Goal: Find specific page/section: Find specific page/section

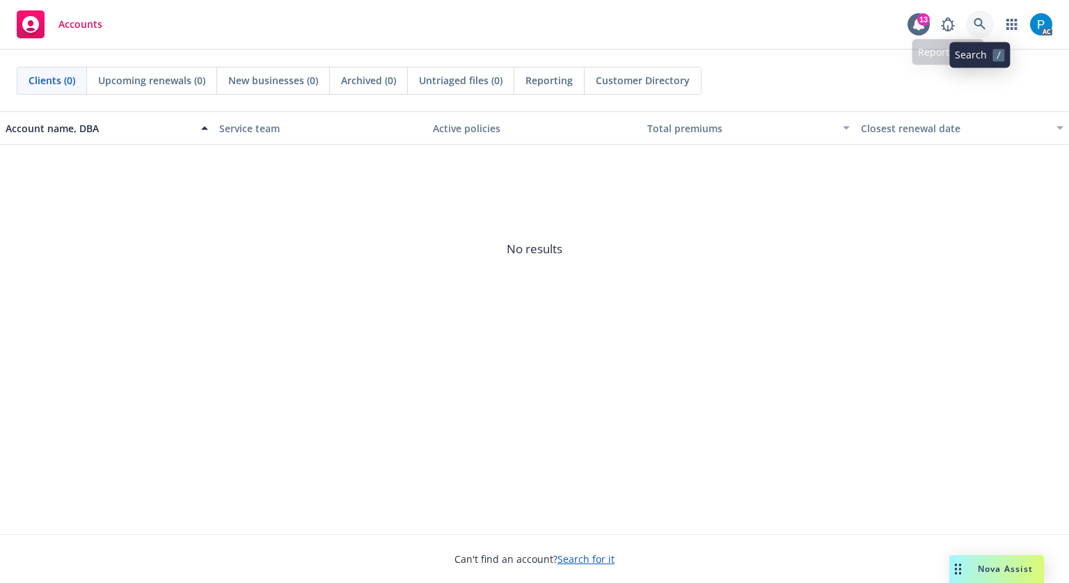
click at [975, 23] on icon at bounding box center [980, 24] width 12 height 12
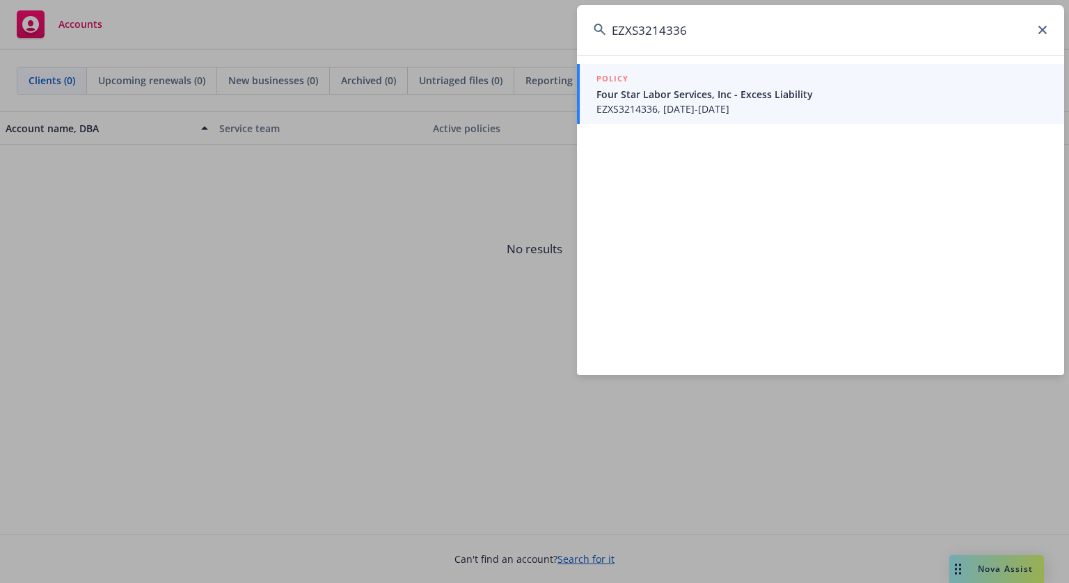
type input "EZXS3214336"
click at [698, 106] on span "EZXS3214336, [DATE]-[DATE]" at bounding box center [822, 109] width 451 height 15
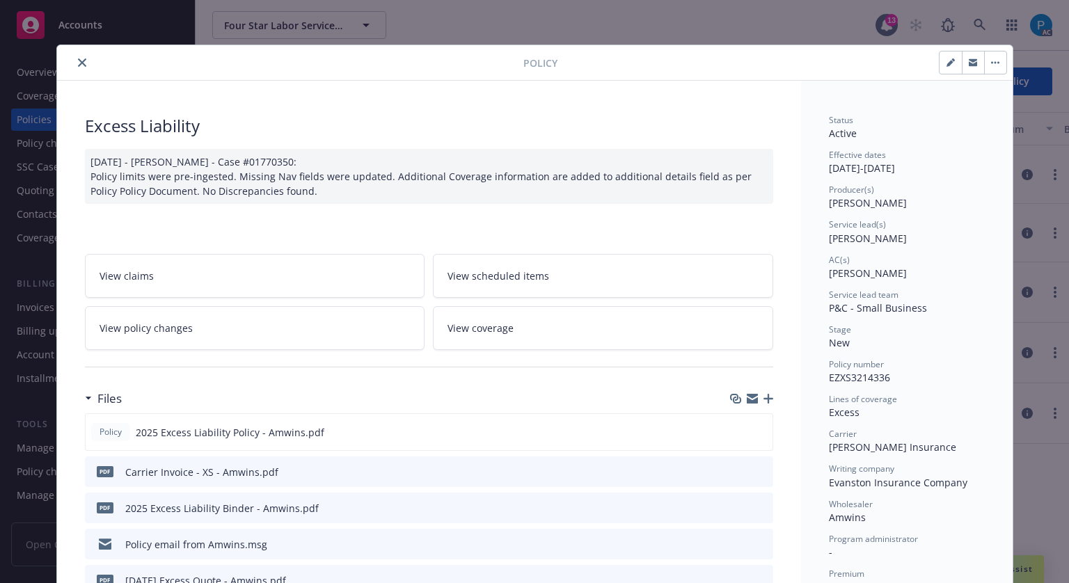
click at [78, 62] on icon "close" at bounding box center [82, 62] width 8 height 8
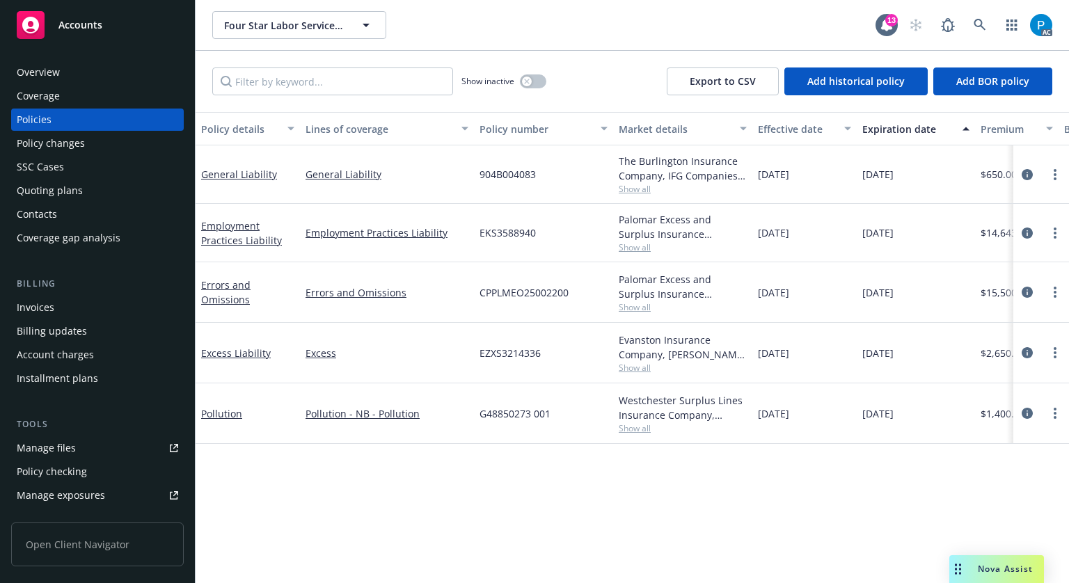
click at [33, 317] on div "Invoices" at bounding box center [36, 308] width 38 height 22
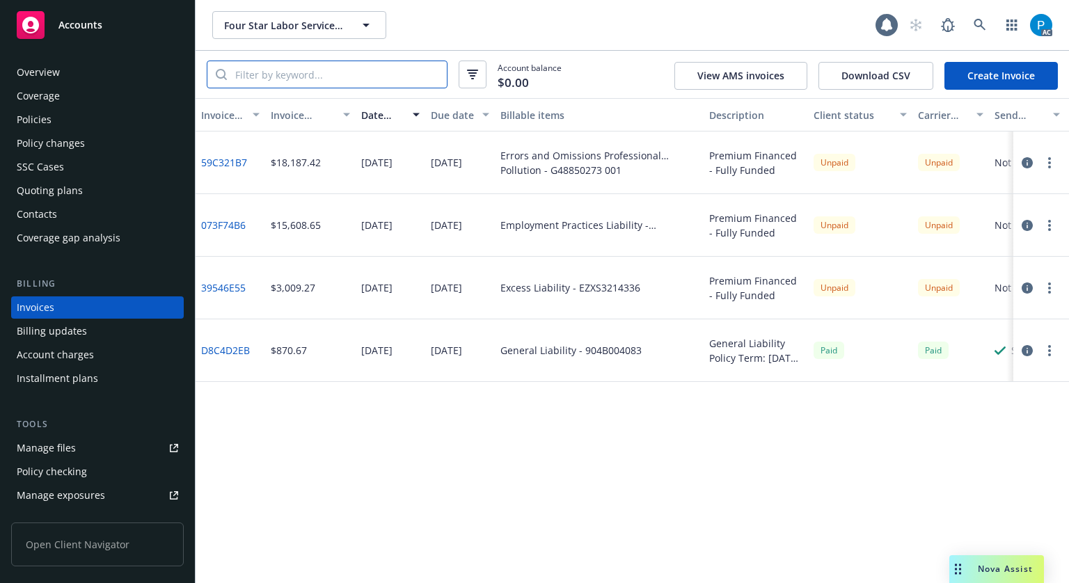
click at [308, 77] on input "search" at bounding box center [337, 74] width 220 height 26
paste input "EZXS3214336"
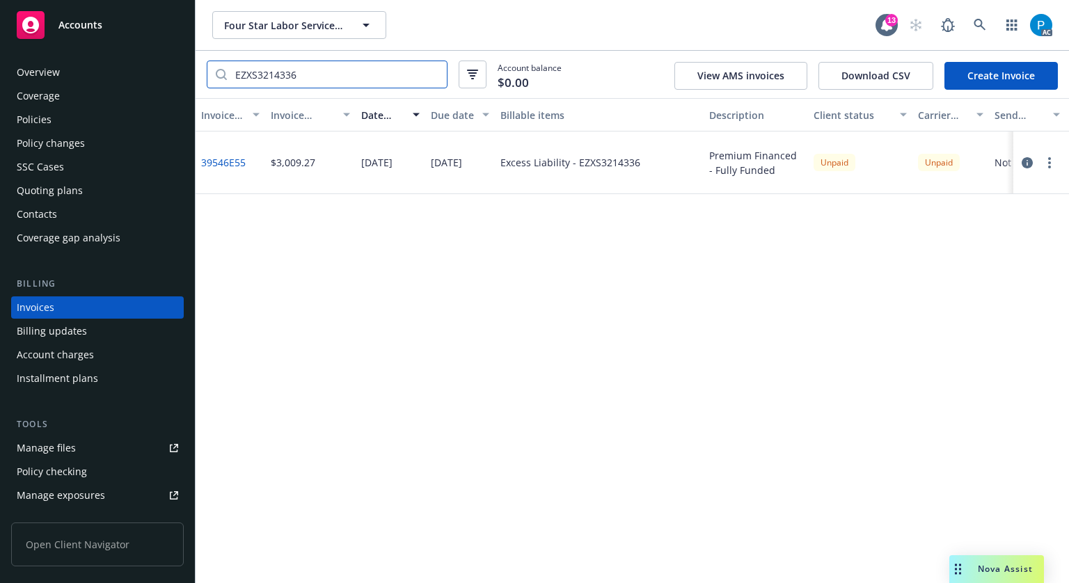
type input "EZXS3214336"
click at [76, 33] on div "Accounts" at bounding box center [98, 25] width 162 height 28
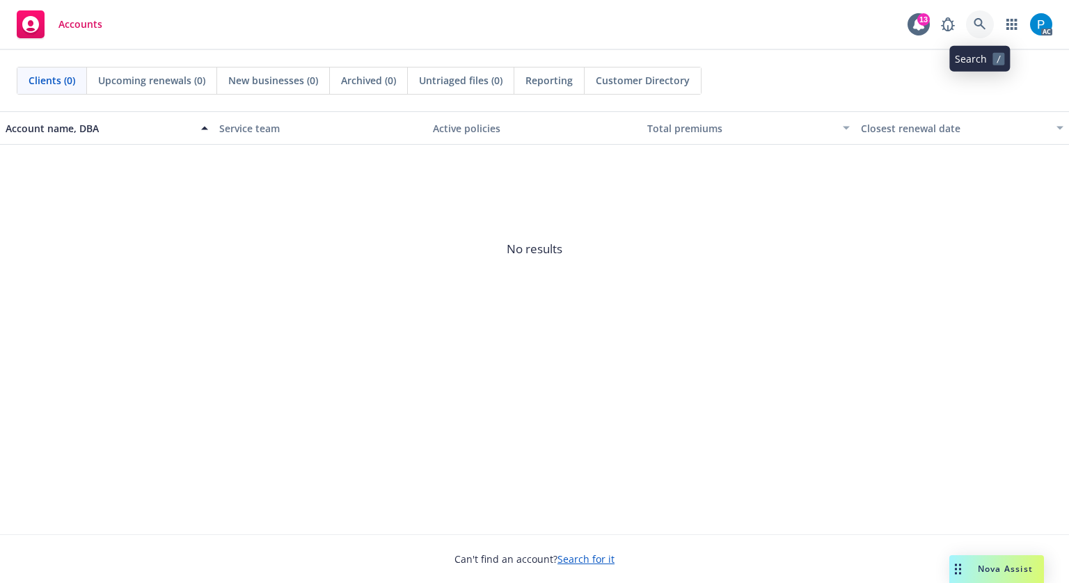
click at [982, 22] on icon at bounding box center [980, 24] width 12 height 12
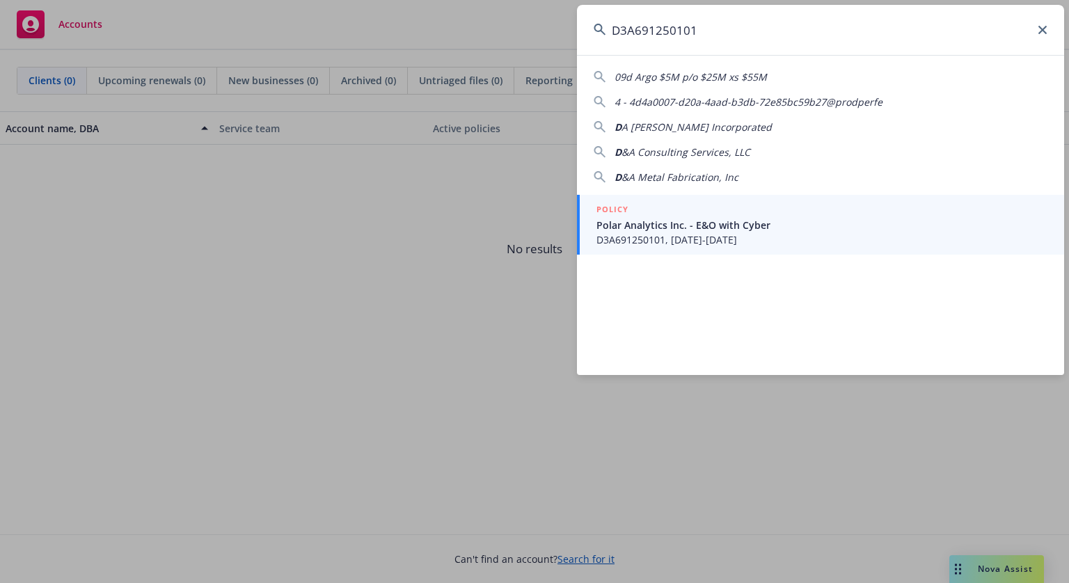
type input "D3A691250101"
click at [691, 219] on span "Polar Analytics Inc. - E&O with Cyber" at bounding box center [822, 225] width 451 height 15
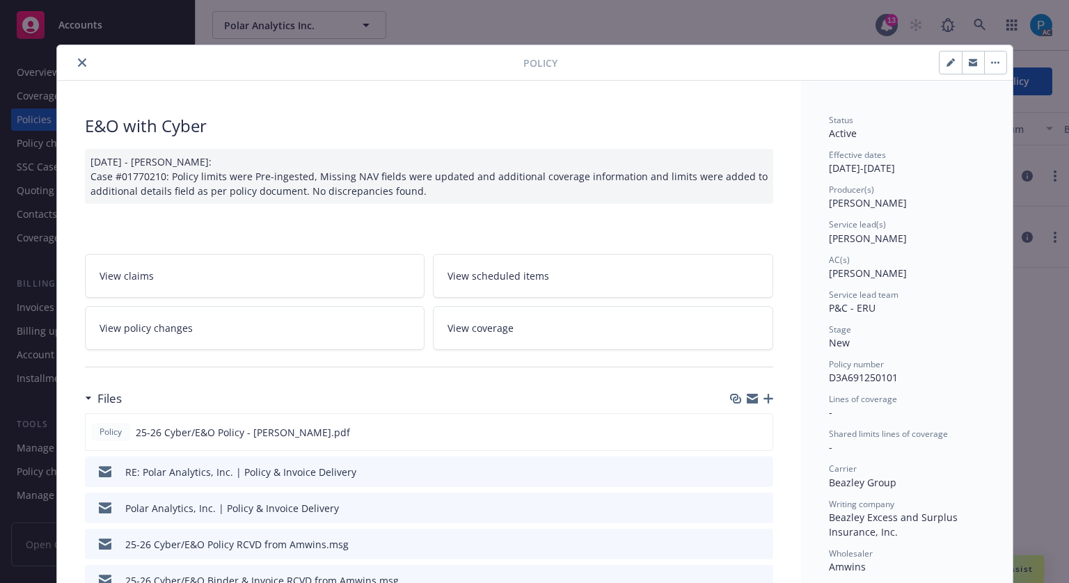
click at [75, 67] on button "close" at bounding box center [82, 62] width 17 height 17
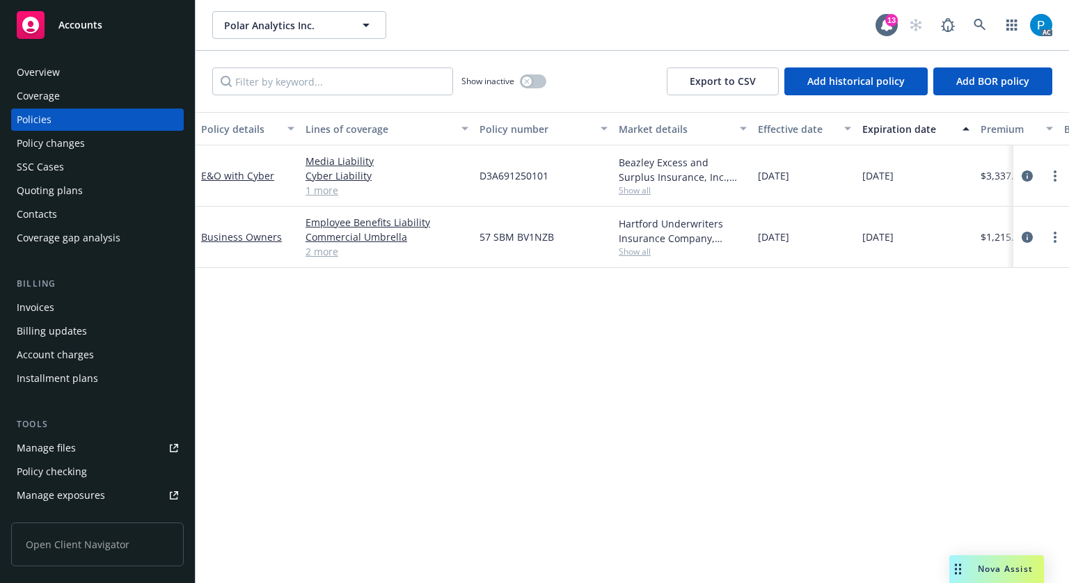
click at [39, 306] on div "Invoices" at bounding box center [36, 308] width 38 height 22
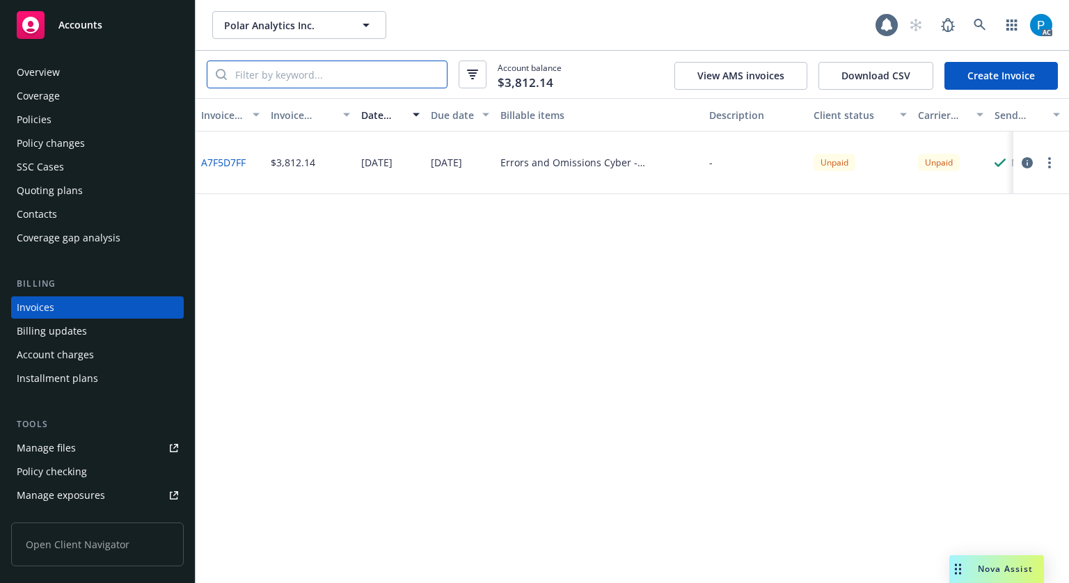
click at [320, 77] on input "search" at bounding box center [337, 74] width 220 height 26
paste input "D3A691250101"
type input "D3A691250101"
click at [125, 21] on div "Accounts" at bounding box center [98, 25] width 162 height 28
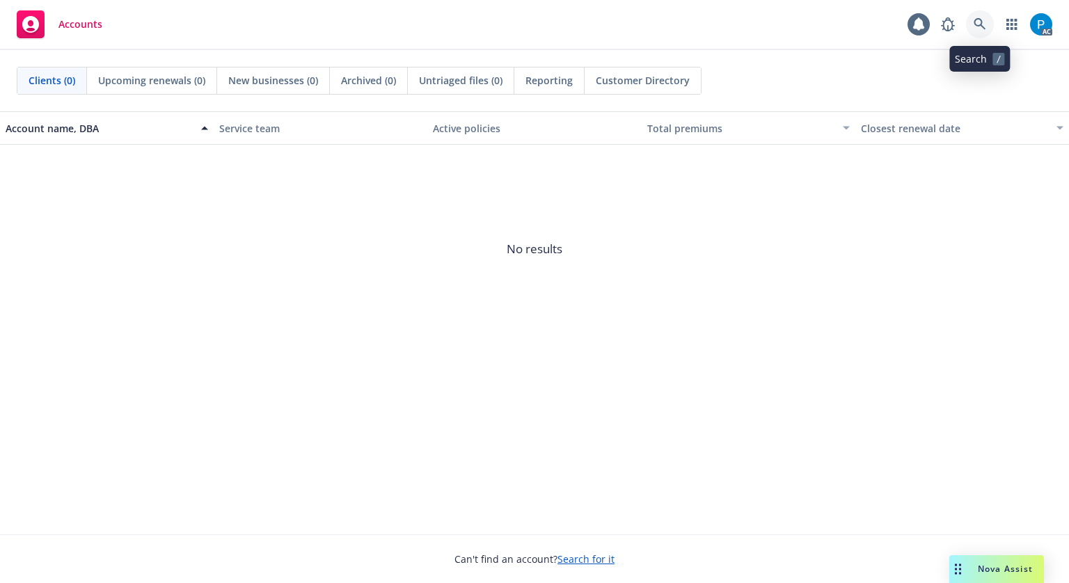
click at [977, 24] on icon at bounding box center [980, 24] width 13 height 13
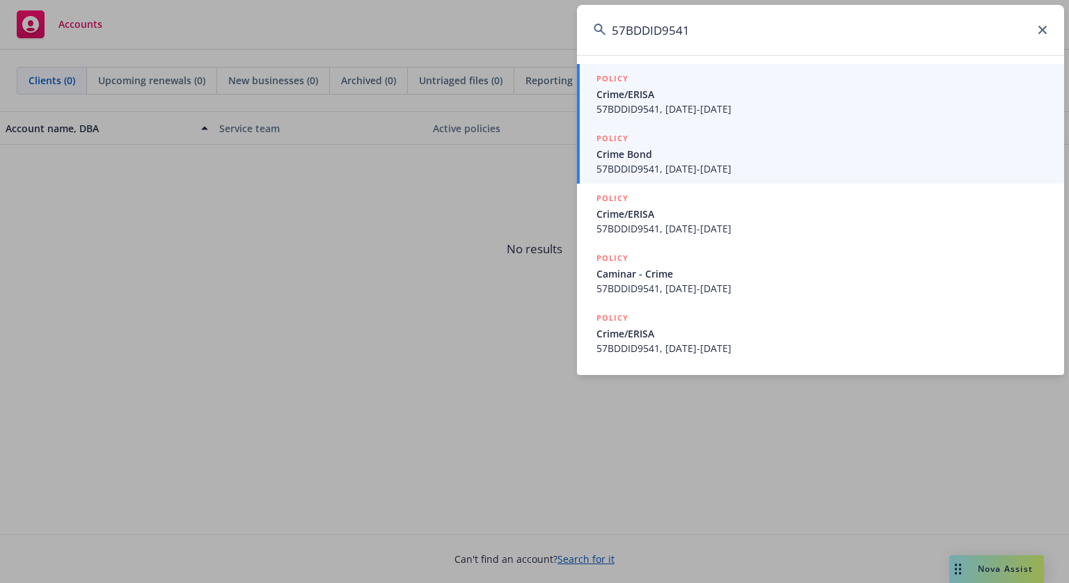
type input "57BDDID9541"
click at [702, 168] on span "57BDDID9541, [DATE]-[DATE]" at bounding box center [822, 169] width 451 height 15
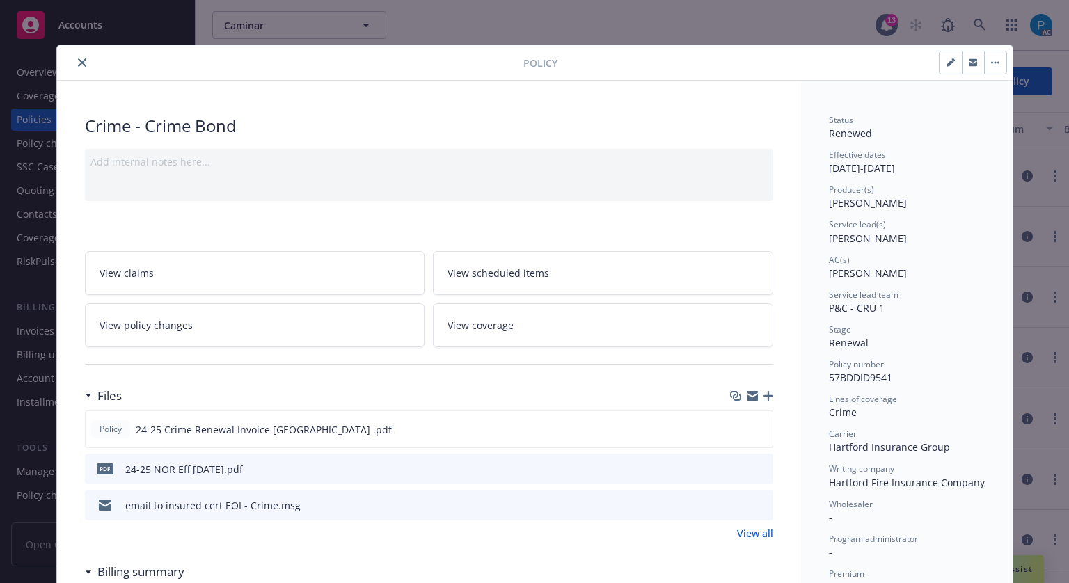
click at [78, 64] on icon "close" at bounding box center [82, 62] width 8 height 8
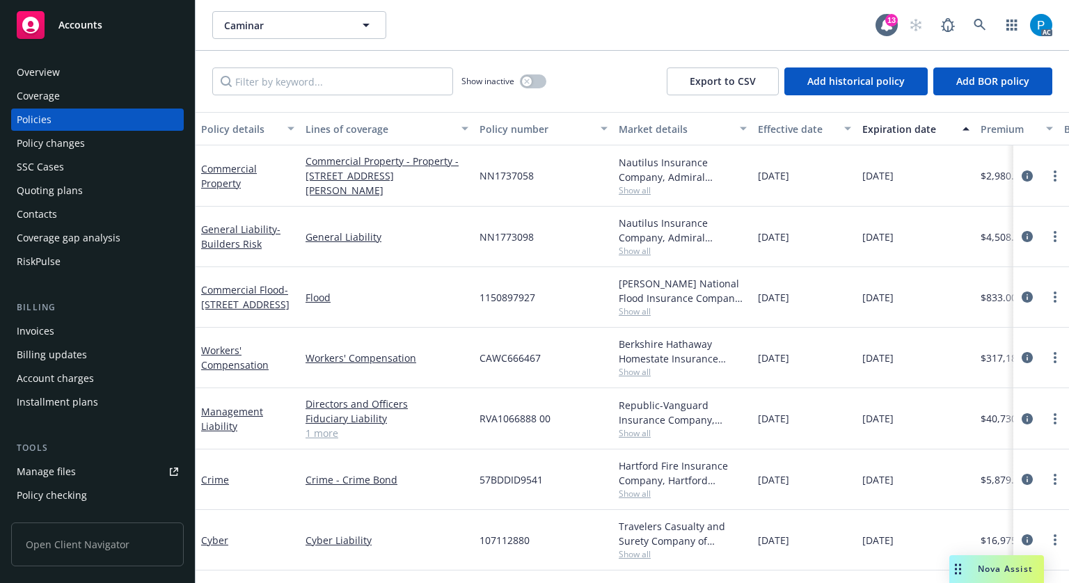
click at [56, 325] on div "Invoices" at bounding box center [98, 331] width 162 height 22
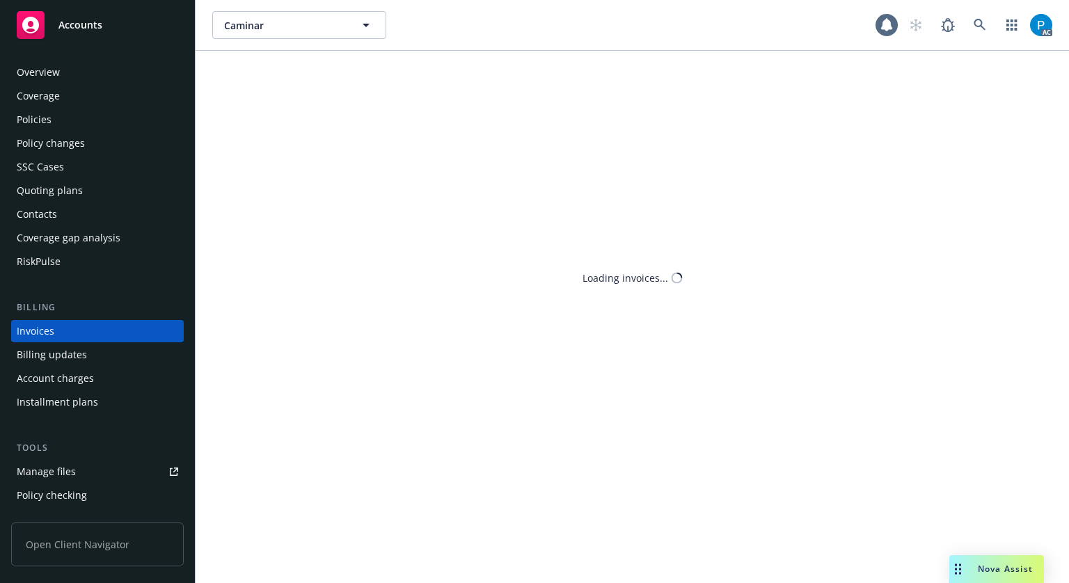
scroll to position [17, 0]
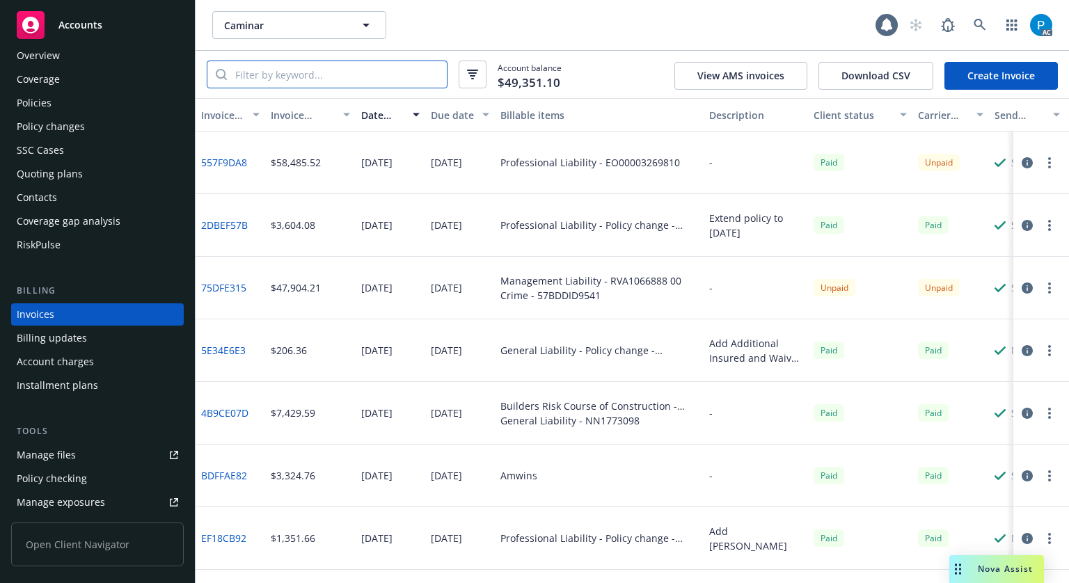
click at [310, 76] on input "search" at bounding box center [337, 74] width 220 height 26
paste input "57BDDID9541"
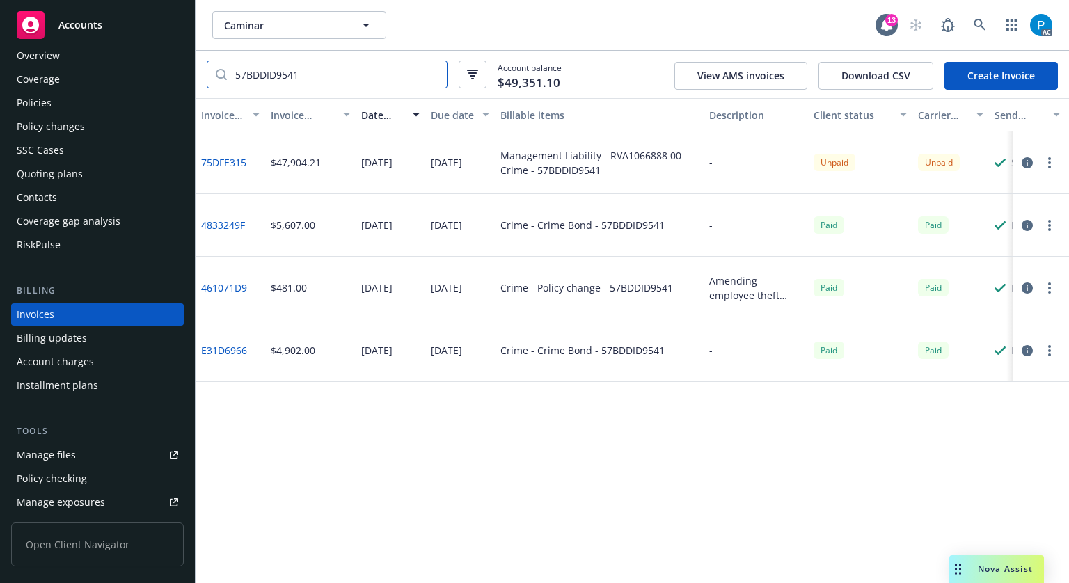
type input "57BDDID9541"
click at [1027, 164] on icon "button" at bounding box center [1027, 162] width 11 height 11
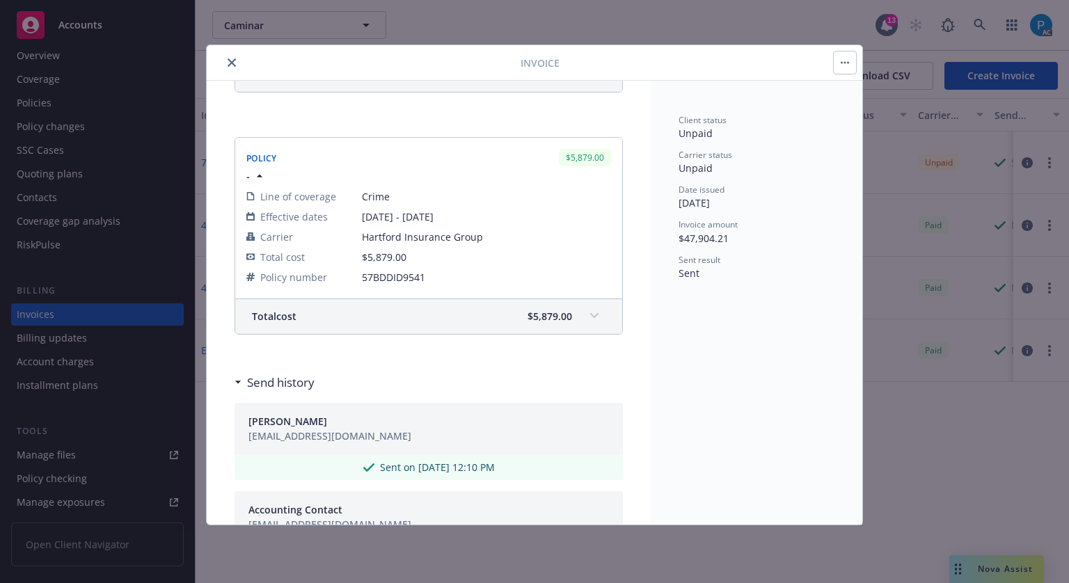
scroll to position [487, 0]
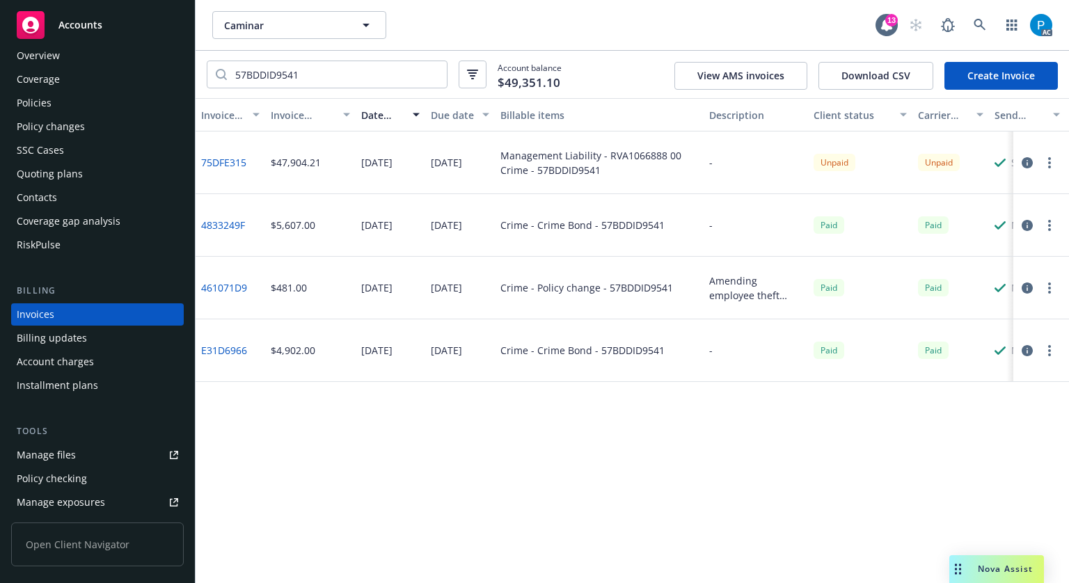
click at [52, 31] on div "Accounts" at bounding box center [98, 25] width 162 height 28
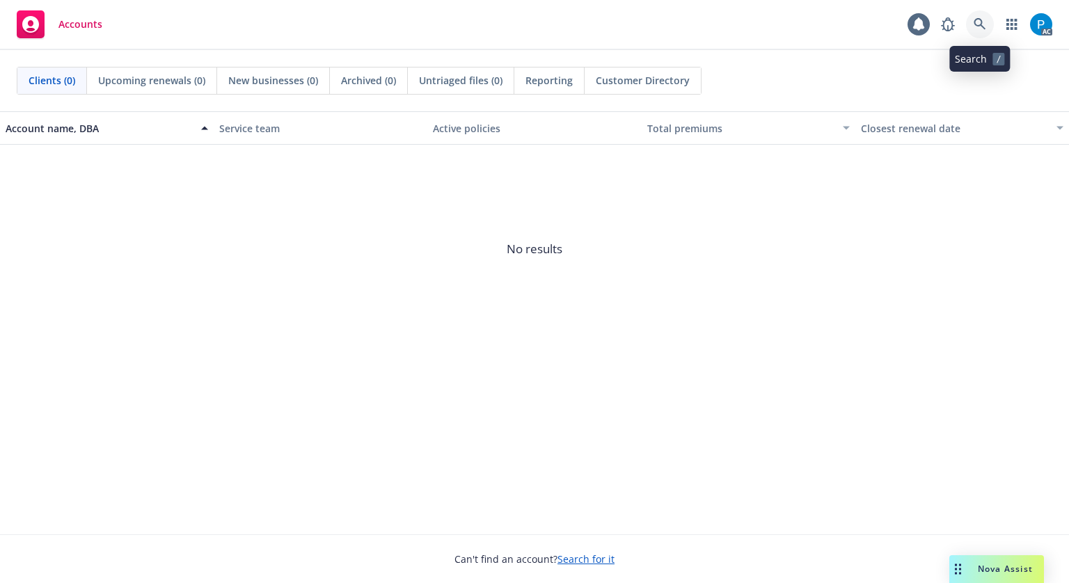
click at [977, 27] on icon at bounding box center [980, 24] width 13 height 13
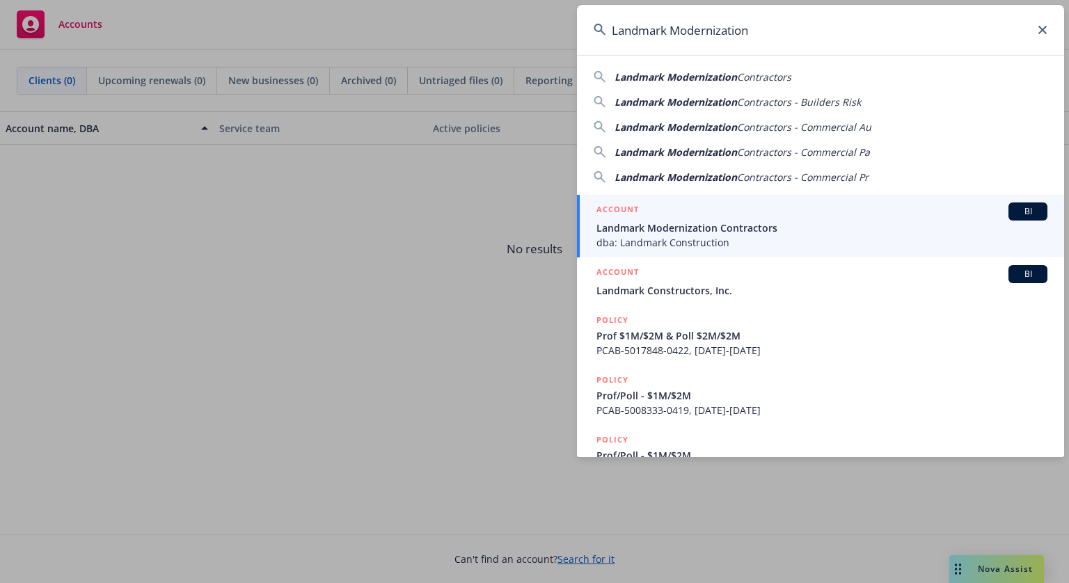
type input "Landmark Modernization"
click at [747, 221] on span "Landmark Modernization Contractors" at bounding box center [822, 228] width 451 height 15
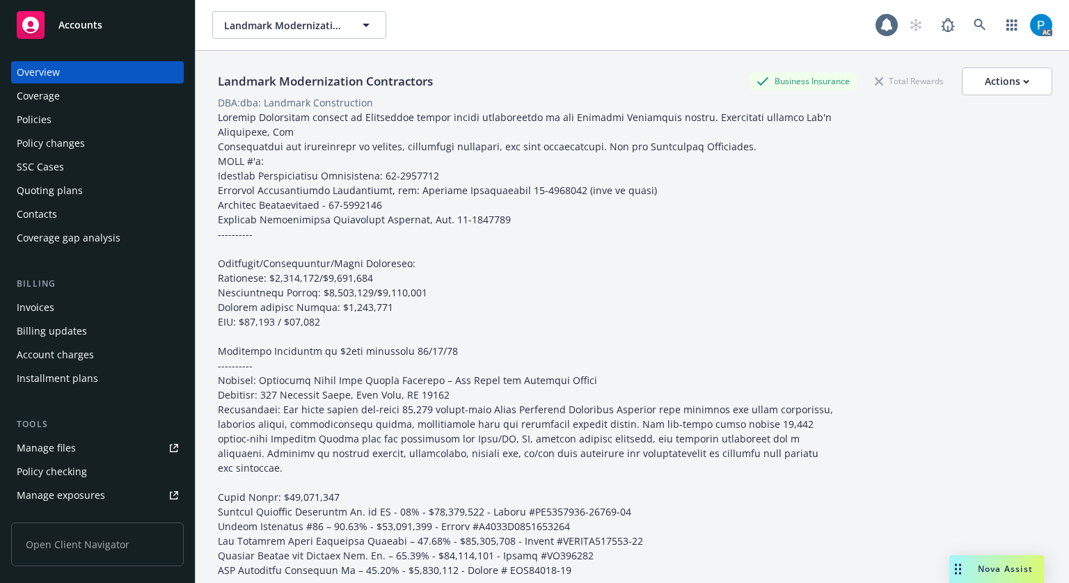
click at [64, 304] on div "Invoices" at bounding box center [98, 308] width 162 height 22
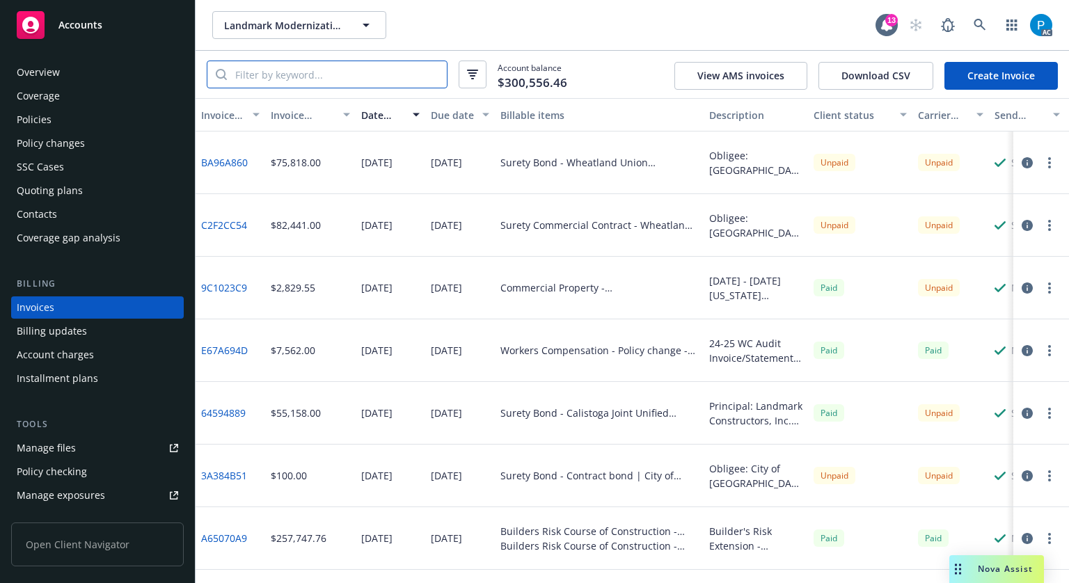
click at [345, 63] on input "search" at bounding box center [337, 74] width 220 height 26
paste input "6FA36497?"
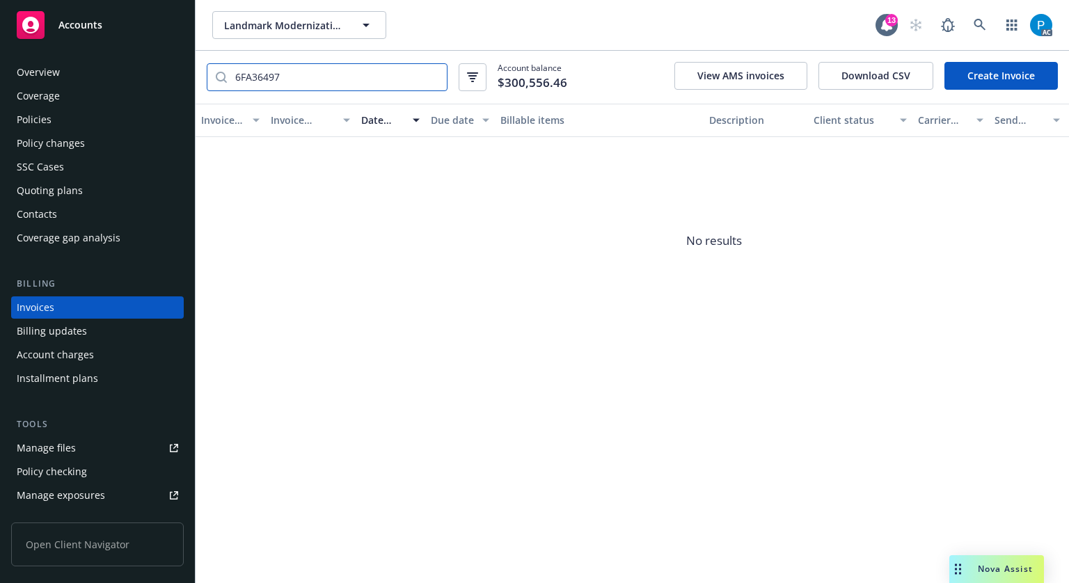
type input "6FA36497"
click at [283, 72] on input "6FA36497" at bounding box center [337, 77] width 220 height 26
click at [81, 27] on span "Accounts" at bounding box center [80, 24] width 44 height 11
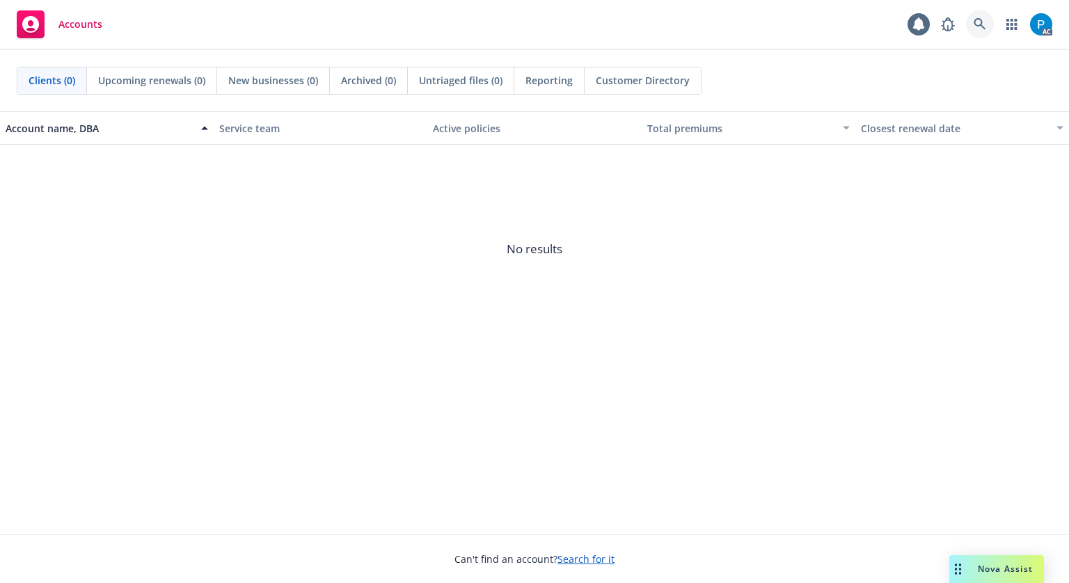
click at [980, 26] on icon at bounding box center [980, 24] width 13 height 13
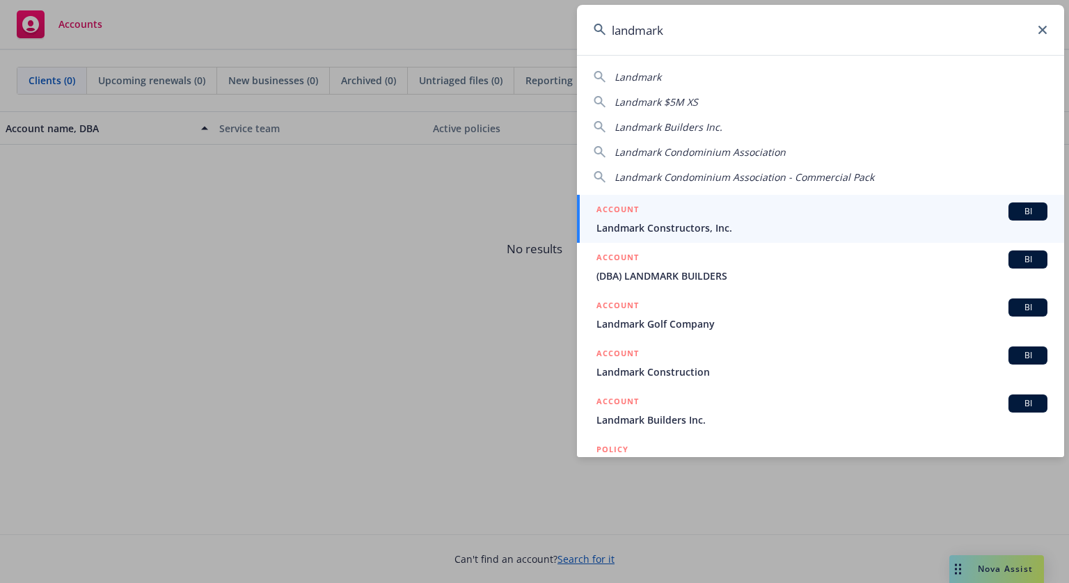
type input "landmark"
click at [794, 219] on div "ACCOUNT BI" at bounding box center [822, 212] width 451 height 18
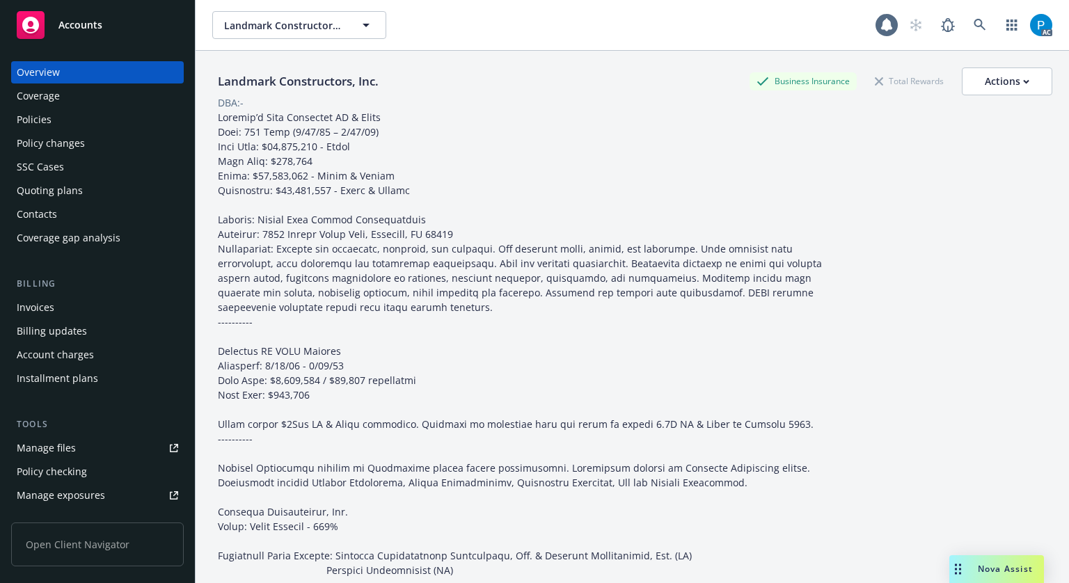
click at [59, 294] on div "Billing Invoices Billing updates Account charges Installment plans" at bounding box center [97, 333] width 173 height 113
click at [61, 305] on div "Invoices" at bounding box center [98, 308] width 162 height 22
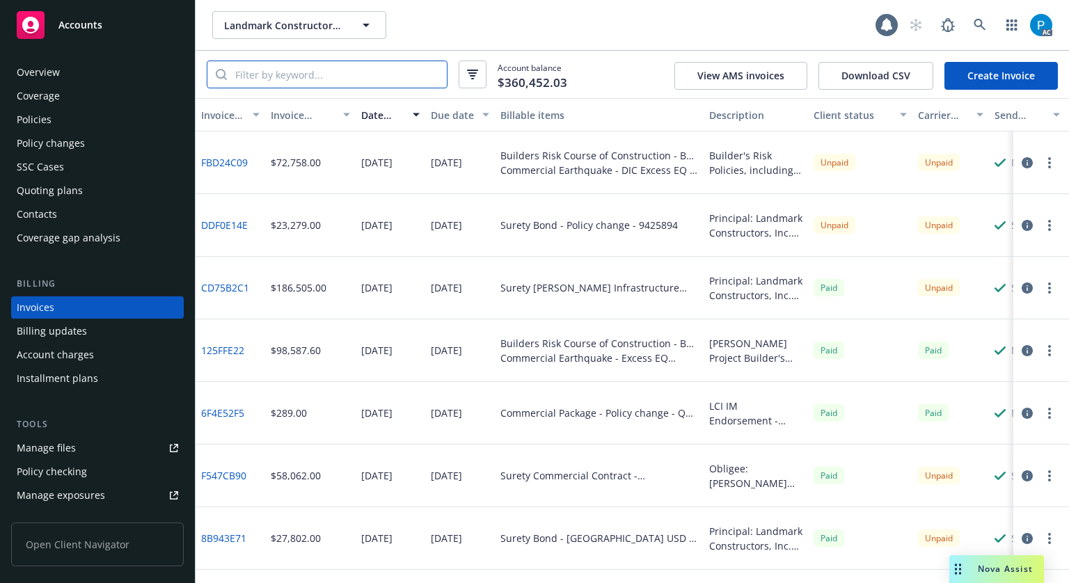
click at [301, 77] on input "search" at bounding box center [337, 74] width 220 height 26
paste input "6FA36497"
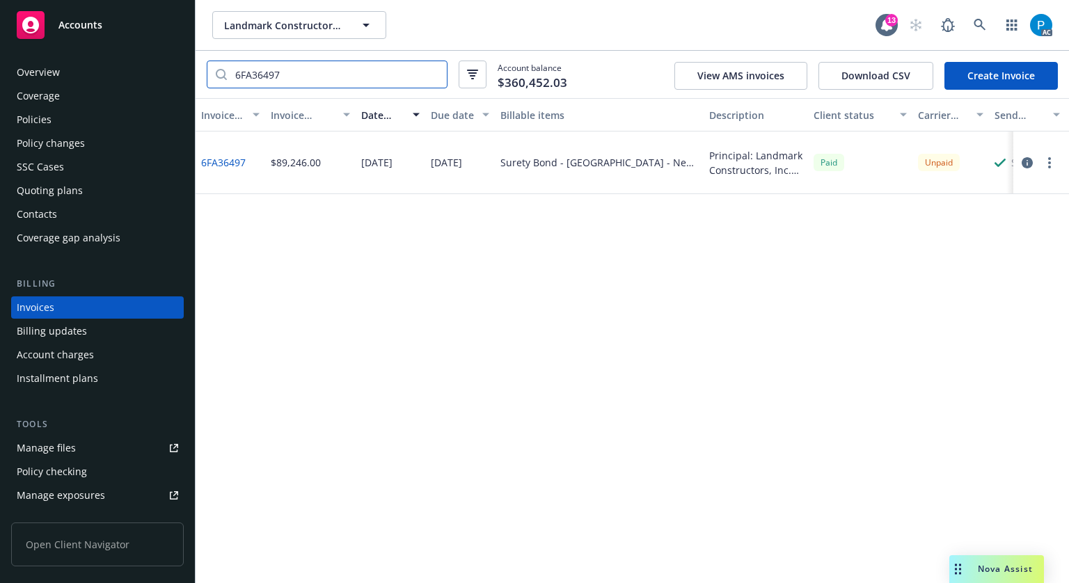
type input "6FA36497"
click at [1027, 159] on icon "button" at bounding box center [1027, 162] width 11 height 11
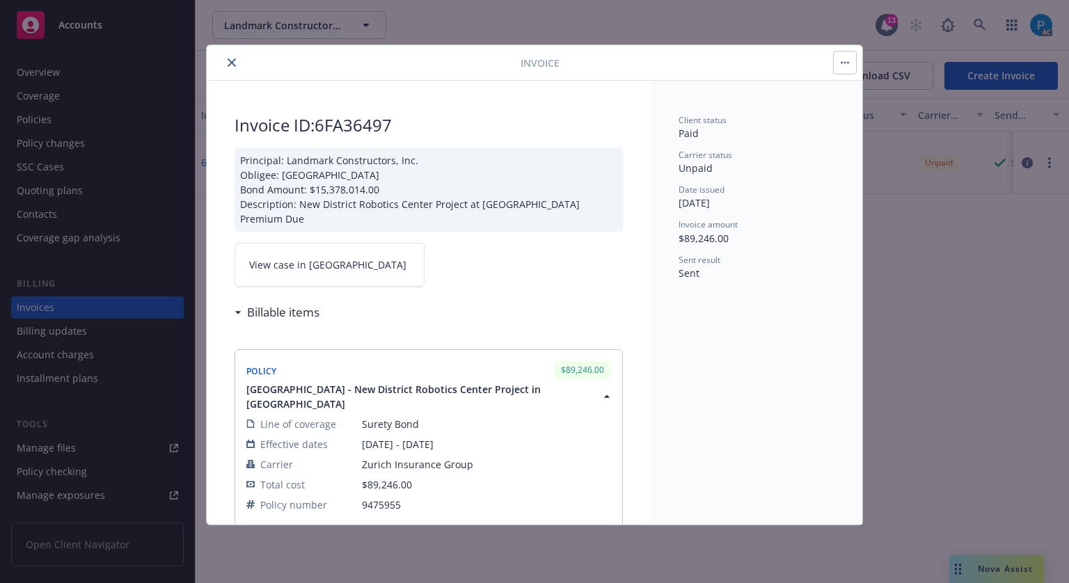
click at [340, 263] on link "View case in [GEOGRAPHIC_DATA]" at bounding box center [330, 265] width 190 height 44
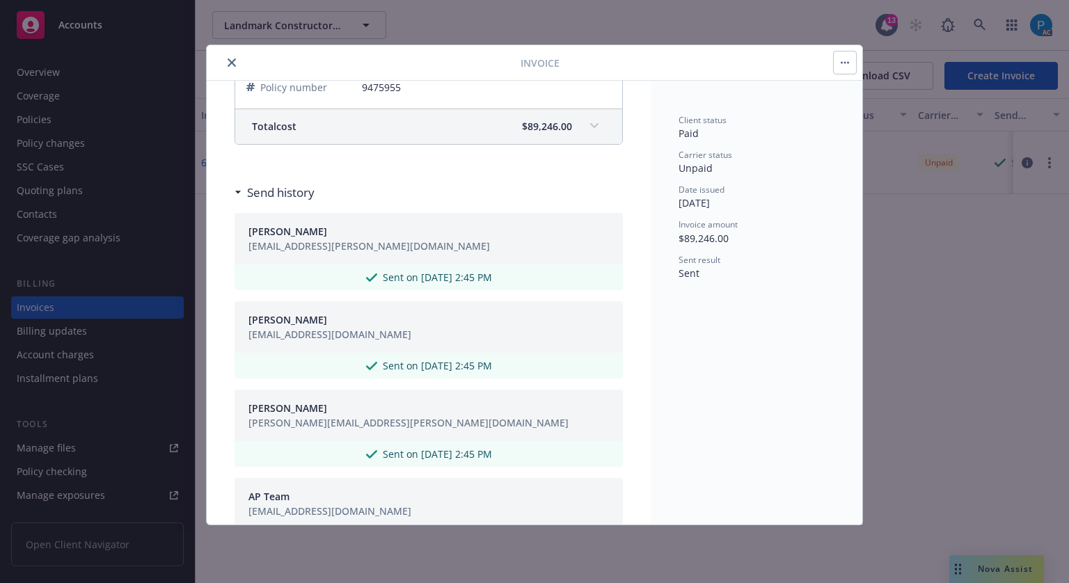
scroll to position [209, 0]
